Goal: Task Accomplishment & Management: Use online tool/utility

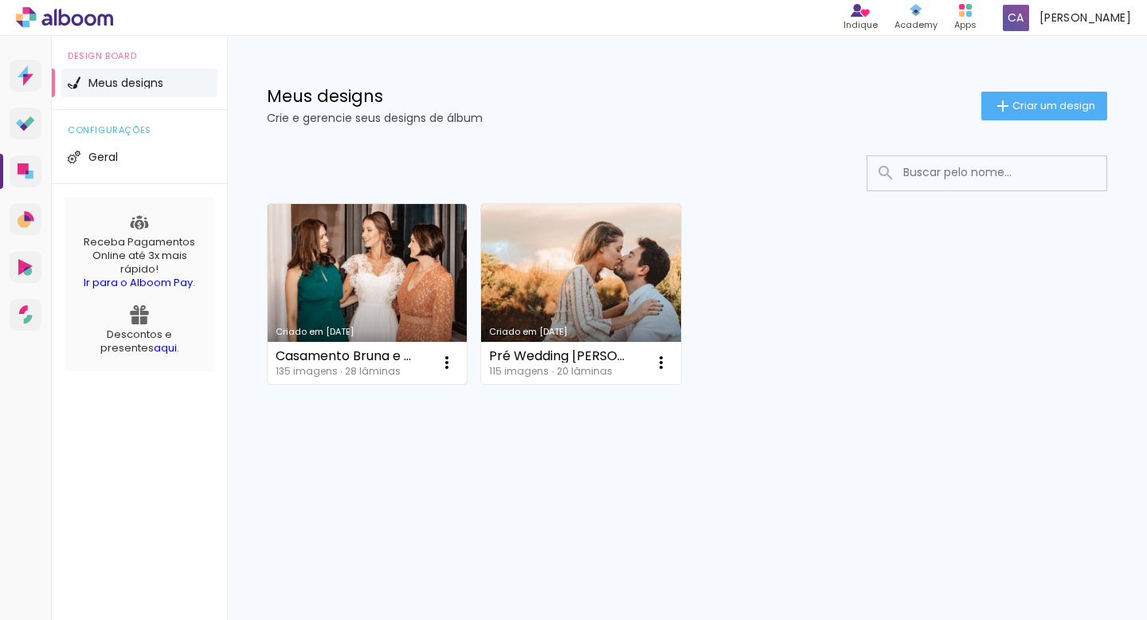
click at [340, 268] on link "Criado em [DATE]" at bounding box center [367, 294] width 199 height 180
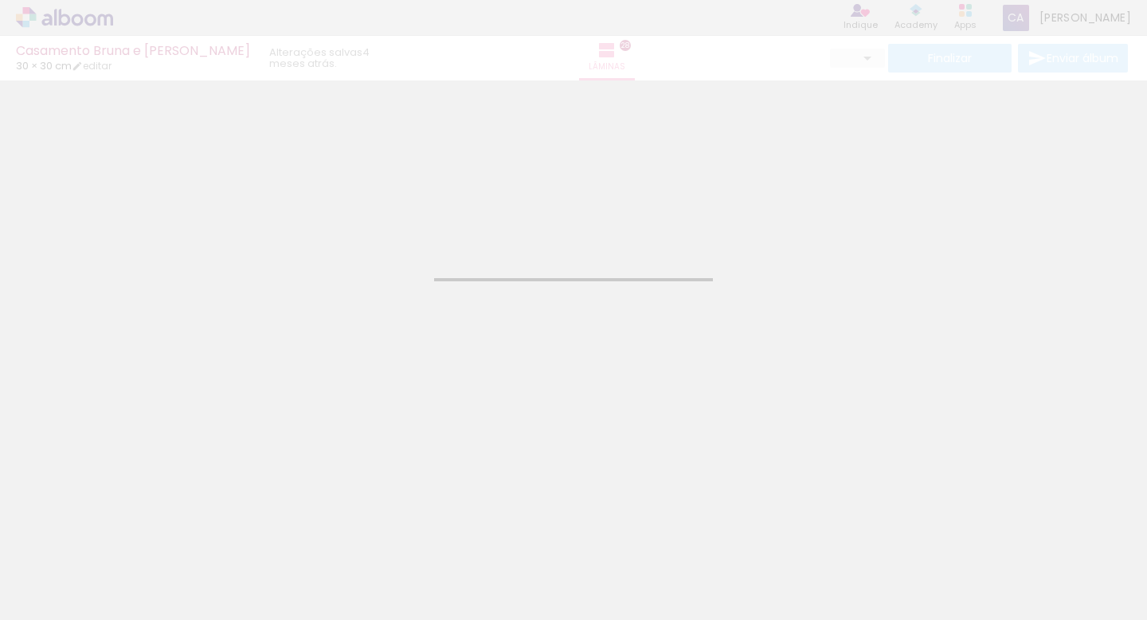
type input "JPG"
type input "Alta, 300 DPI"
